Goal: Find specific page/section: Find specific page/section

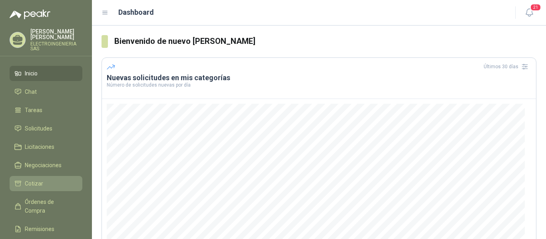
click at [35, 179] on span "Cotizar" at bounding box center [34, 183] width 18 height 9
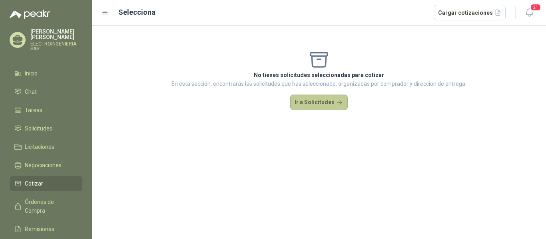
click at [325, 101] on button "Ir a Solicitudes" at bounding box center [319, 103] width 58 height 16
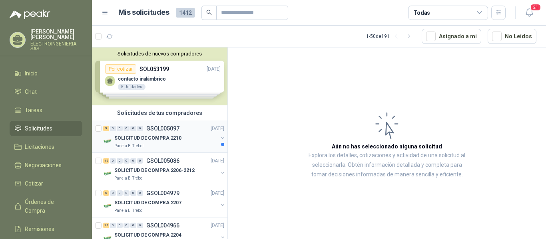
click at [159, 137] on p "SOLICITUD DE COMPRA 2210" at bounding box center [147, 139] width 67 height 8
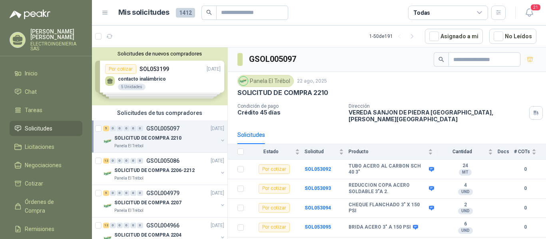
scroll to position [9, 0]
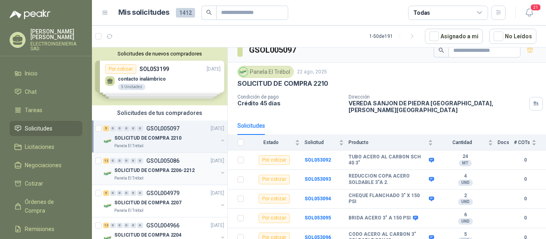
click at [161, 171] on p "SOLICITUD DE COMPRA 2206-2212" at bounding box center [154, 171] width 80 height 8
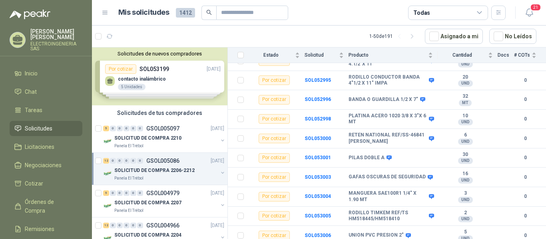
scroll to position [145, 0]
